Goal: Transaction & Acquisition: Purchase product/service

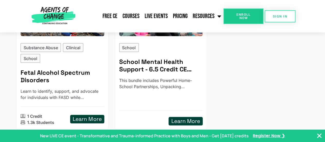
scroll to position [547, 0]
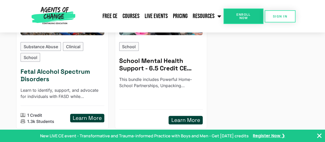
click at [88, 115] on h5 "Learn More" at bounding box center [87, 118] width 29 height 6
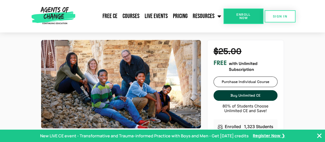
click at [277, 80] on div "$25.00 FREE with Unlimited Subscription Purchase Individual Course Purchase Ind…" at bounding box center [245, 79] width 64 height 67
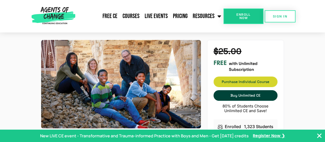
click at [273, 79] on link "Purchase Individual Course Purchase Individual Course" at bounding box center [245, 81] width 64 height 11
